Goal: Task Accomplishment & Management: Manage account settings

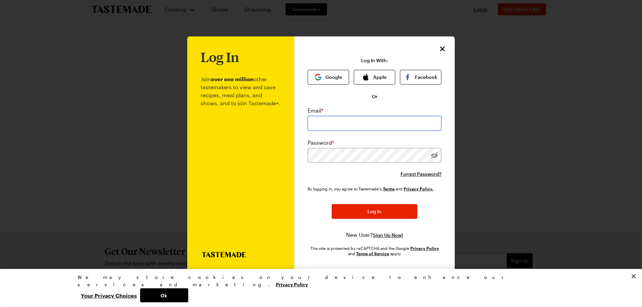
click at [345, 120] on input "email" at bounding box center [374, 123] width 134 height 15
click at [339, 120] on input "email" at bounding box center [374, 123] width 134 height 15
type input "[PERSON_NAME][EMAIL_ADDRESS][DOMAIN_NAME]"
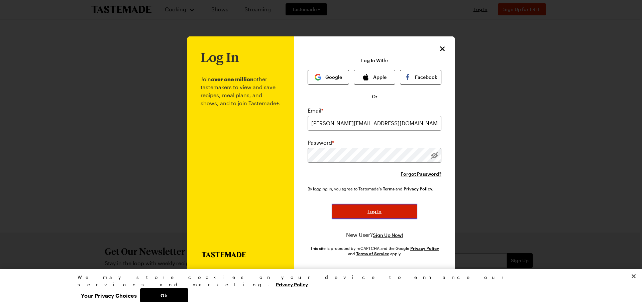
click at [369, 205] on button "Log In" at bounding box center [374, 211] width 86 height 15
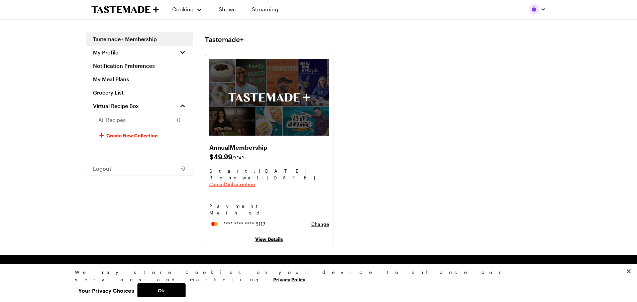
click at [243, 184] on span "Cancel Subscription" at bounding box center [232, 184] width 46 height 7
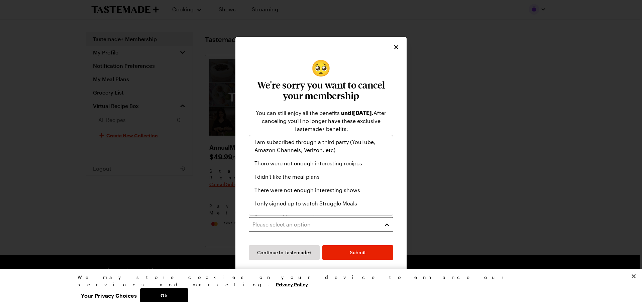
click at [330, 223] on div "Please select an option" at bounding box center [315, 225] width 127 height 8
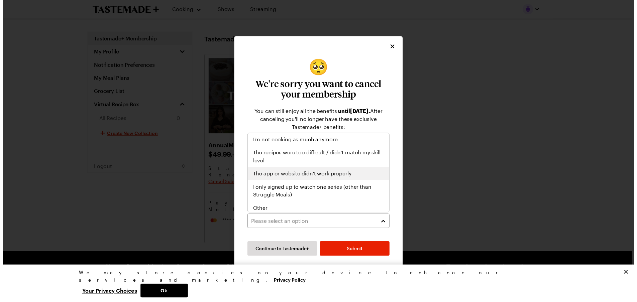
scroll to position [78, 0]
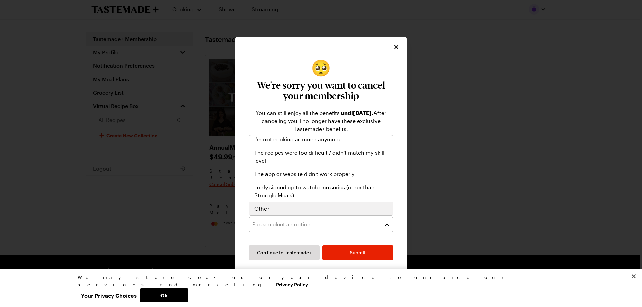
click at [326, 208] on div "Other" at bounding box center [320, 209] width 133 height 8
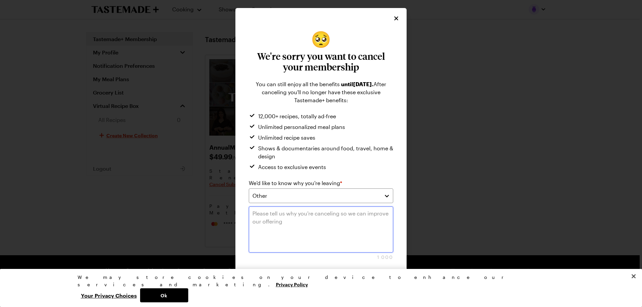
click at [336, 225] on textarea at bounding box center [321, 229] width 144 height 46
click at [348, 278] on button "Submit" at bounding box center [357, 281] width 71 height 15
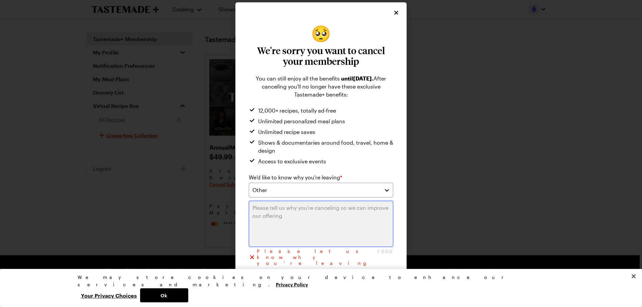
click at [304, 217] on textarea at bounding box center [321, 224] width 144 height 46
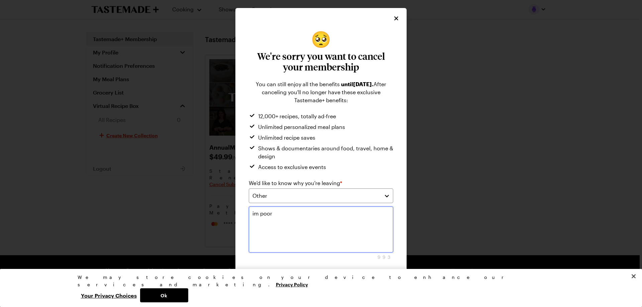
type textarea "im poor"
click at [359, 276] on button "Submit" at bounding box center [357, 281] width 71 height 15
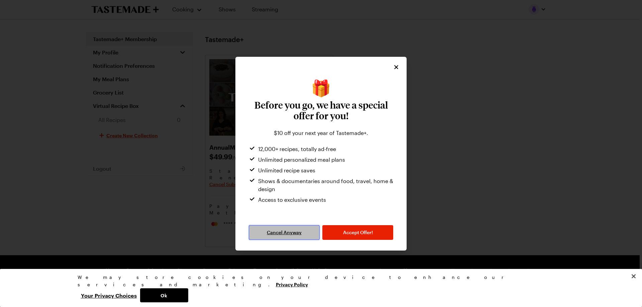
click at [293, 234] on span "Cancel Anyway" at bounding box center [284, 232] width 35 height 7
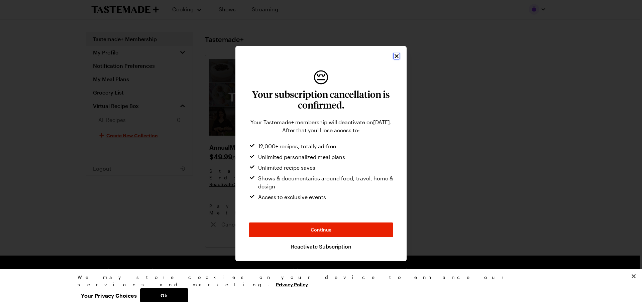
click at [396, 53] on icon "Close" at bounding box center [396, 56] width 7 height 7
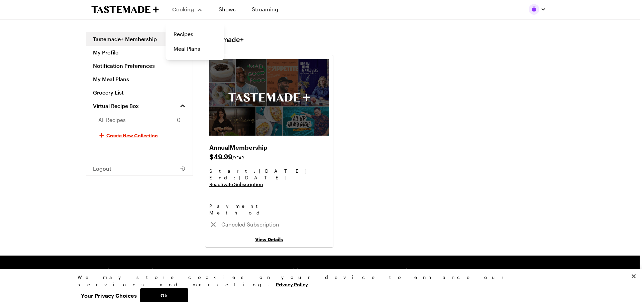
click at [183, 9] on span "Cooking" at bounding box center [183, 9] width 22 height 6
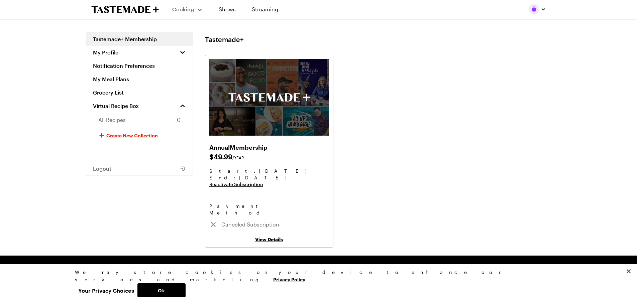
click at [195, 11] on div "Cooking" at bounding box center [187, 9] width 30 height 8
click at [193, 48] on link "Meal Plans" at bounding box center [194, 48] width 51 height 15
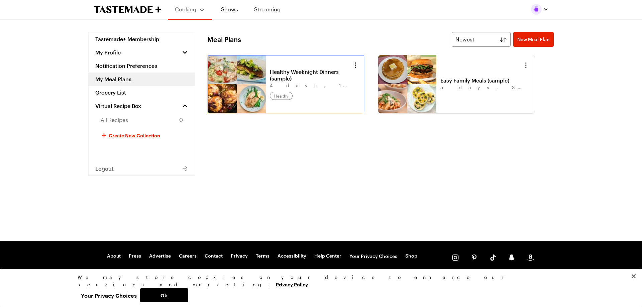
click at [270, 68] on link "Healthy Weeknight Dinners (sample)" at bounding box center [311, 74] width 83 height 13
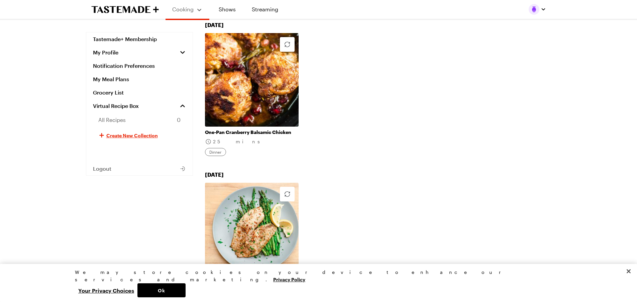
scroll to position [434, 0]
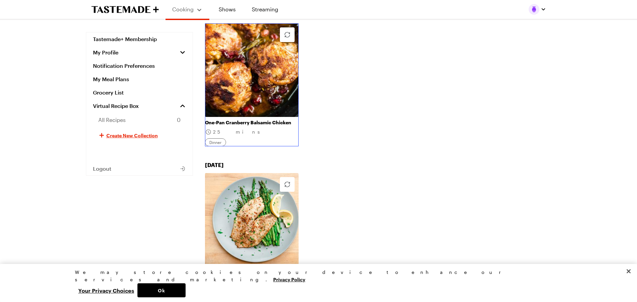
click at [248, 120] on link "One-Pan Cranberry Balsamic Chicken" at bounding box center [252, 123] width 94 height 6
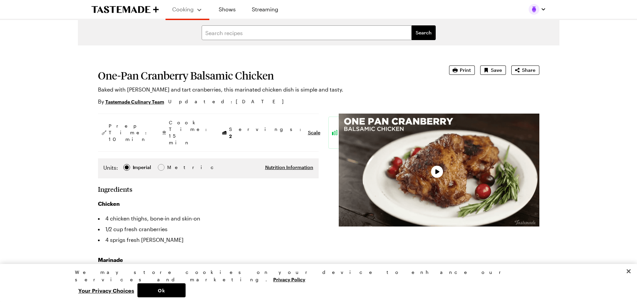
type textarea "x"
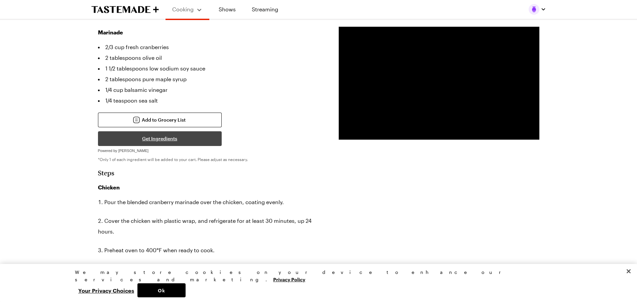
scroll to position [267, 0]
